Goal: Find specific page/section: Find specific page/section

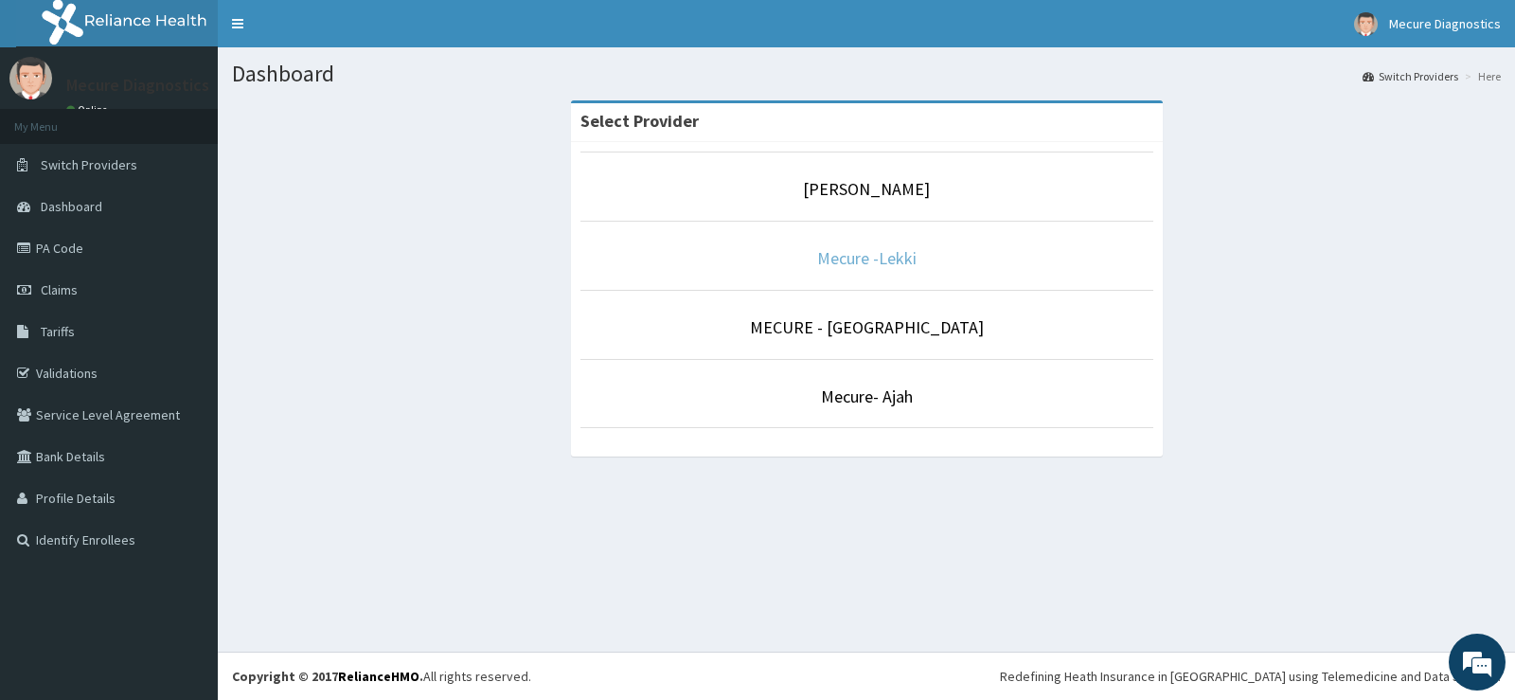
click at [838, 263] on link "Mecure -Lekki" at bounding box center [866, 258] width 99 height 22
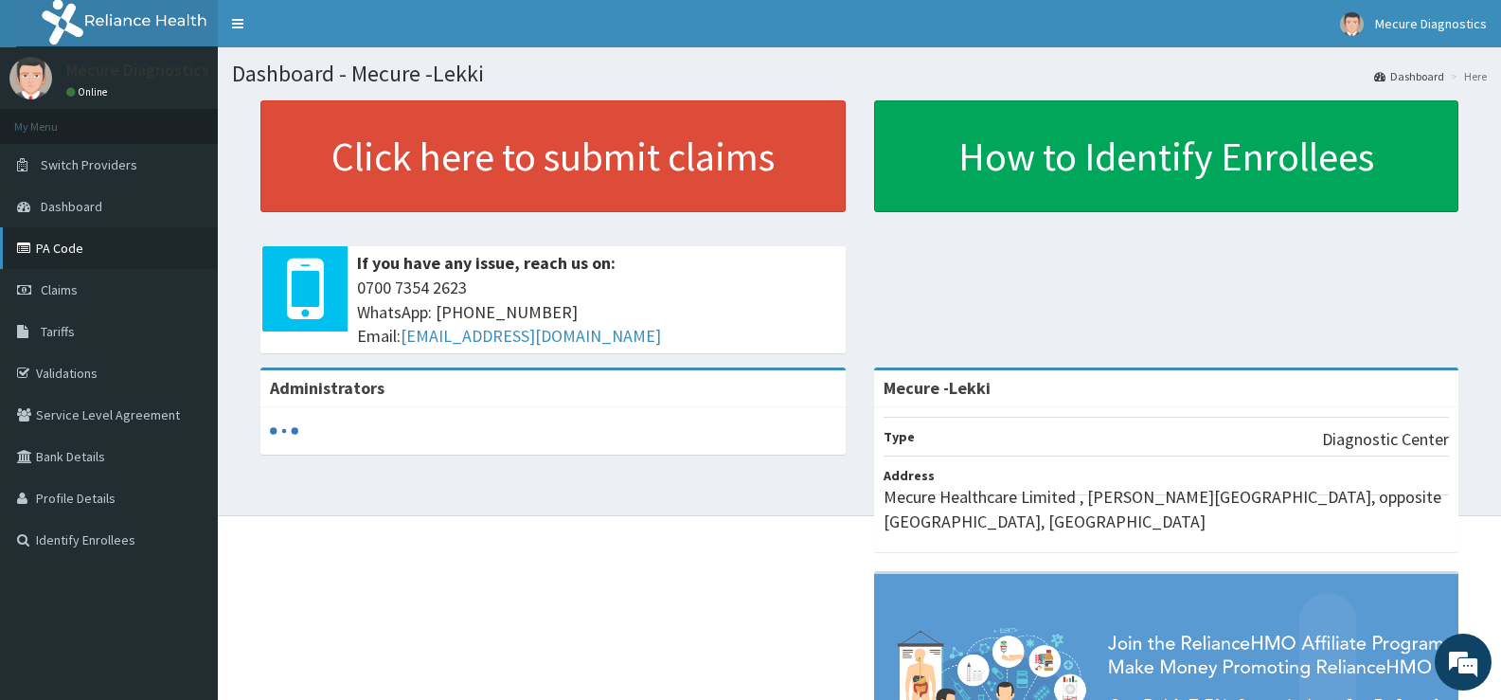
click at [80, 238] on link "PA Code" at bounding box center [109, 248] width 218 height 42
